Goal: Task Accomplishment & Management: Use online tool/utility

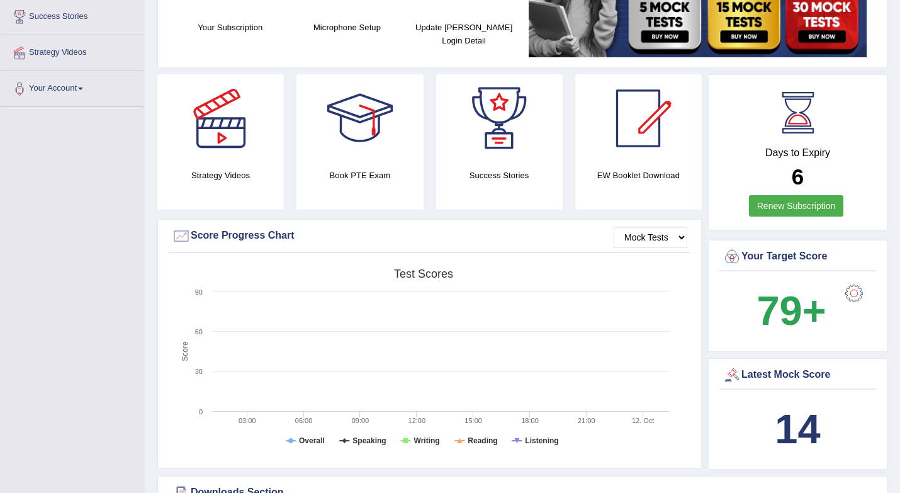
scroll to position [242, 0]
click at [769, 305] on b "79+" at bounding box center [790, 311] width 69 height 46
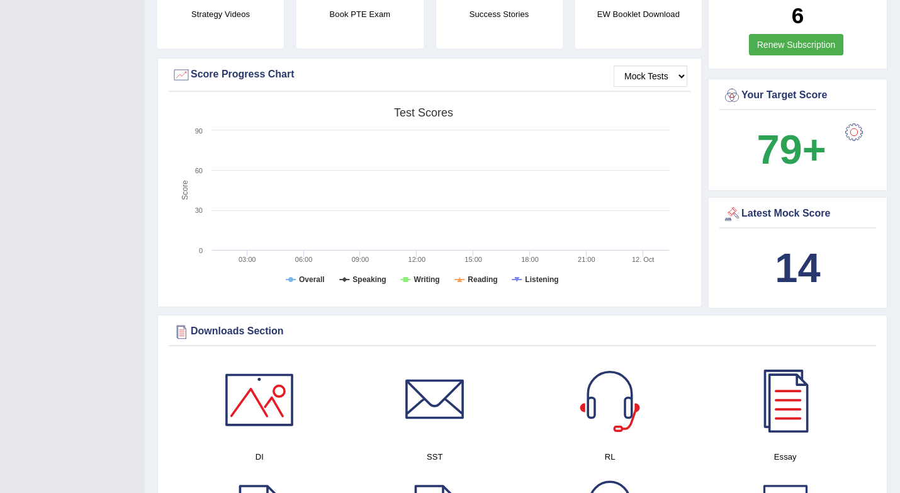
click at [818, 252] on b "14" at bounding box center [797, 268] width 45 height 46
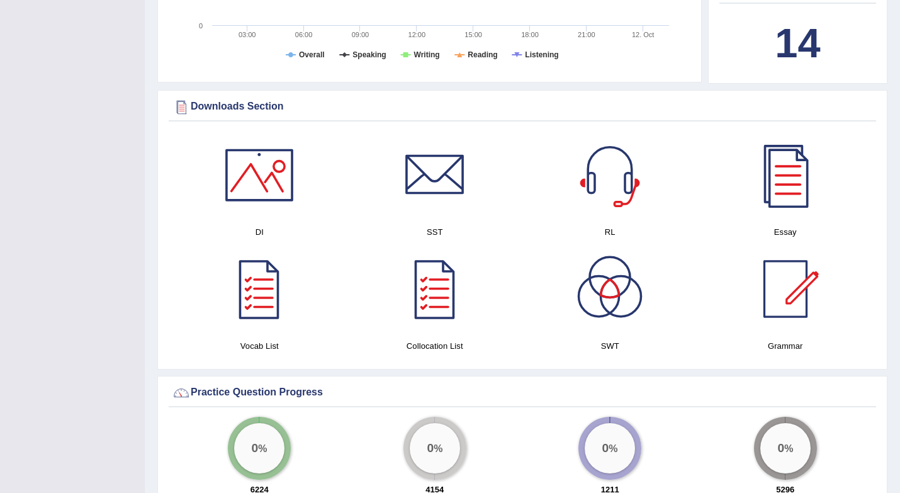
scroll to position [0, 0]
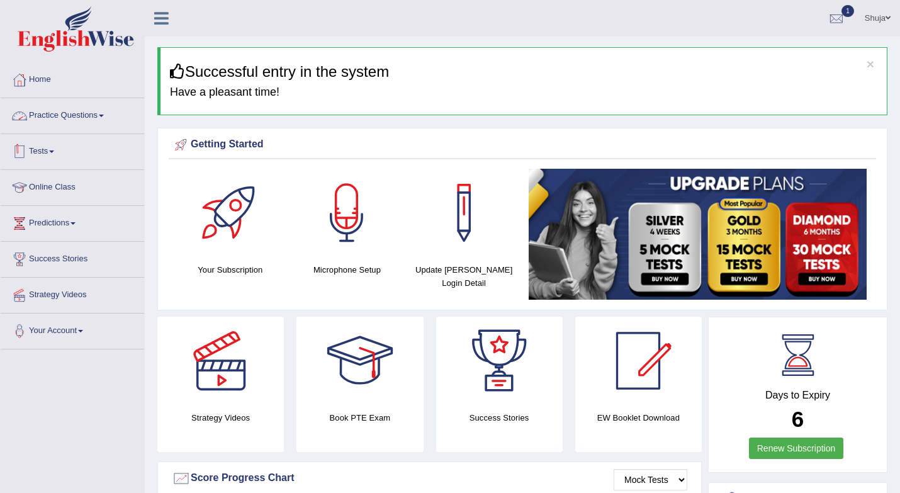
click at [51, 157] on link "Tests" at bounding box center [72, 149] width 143 height 31
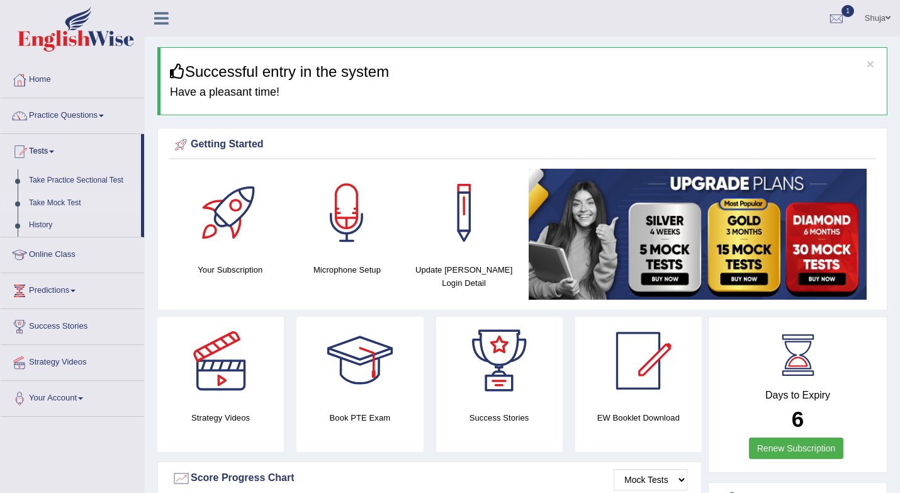
click at [64, 201] on link "Take Mock Test" at bounding box center [82, 203] width 118 height 23
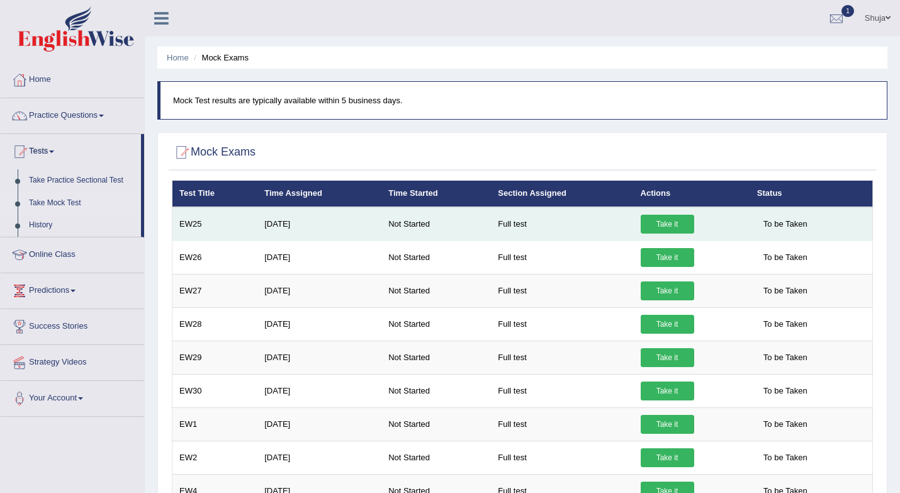
click at [675, 227] on link "Take it" at bounding box center [667, 224] width 53 height 19
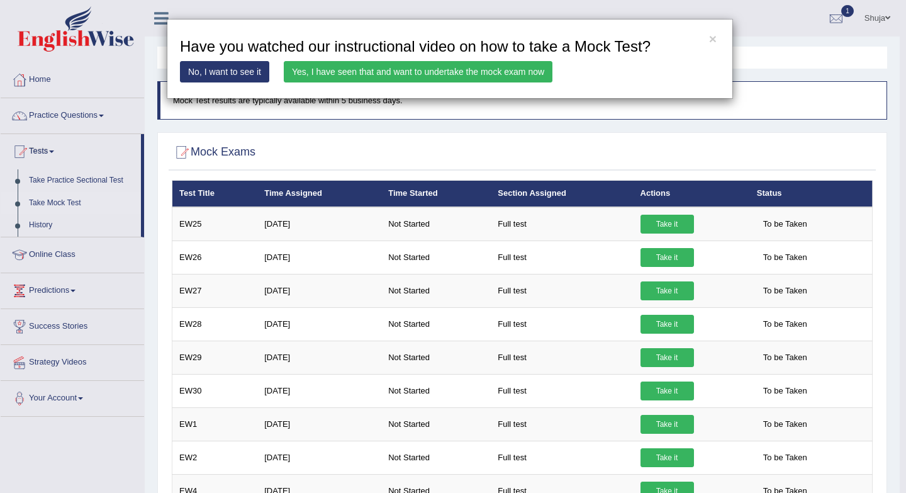
click at [408, 67] on link "Yes, I have seen that and want to undertake the mock exam now" at bounding box center [418, 71] width 269 height 21
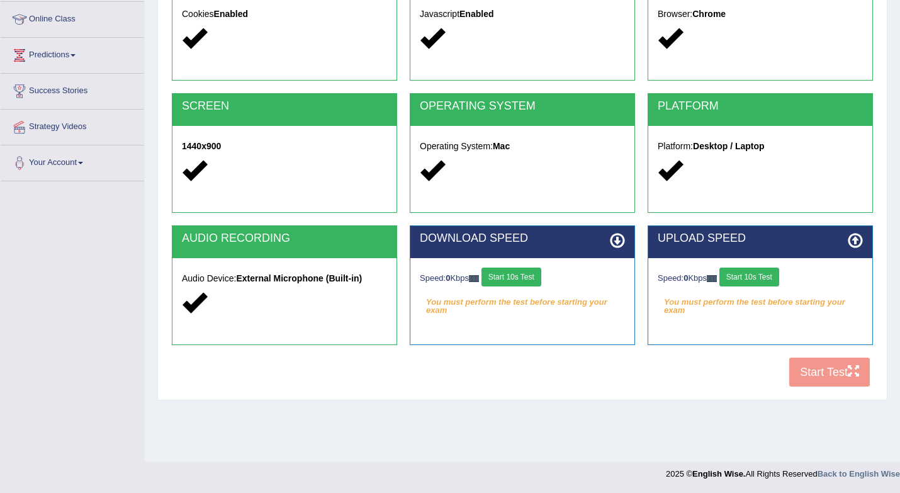
click at [532, 273] on button "Start 10s Test" at bounding box center [511, 276] width 60 height 19
click at [766, 274] on button "Start 10s Test" at bounding box center [749, 276] width 60 height 19
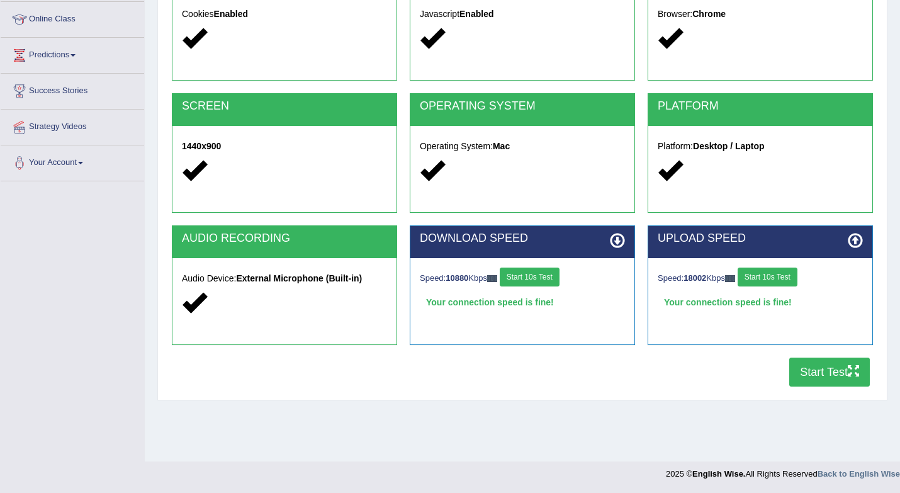
click at [828, 376] on button "Start Test" at bounding box center [829, 371] width 81 height 29
